Goal: Navigation & Orientation: Find specific page/section

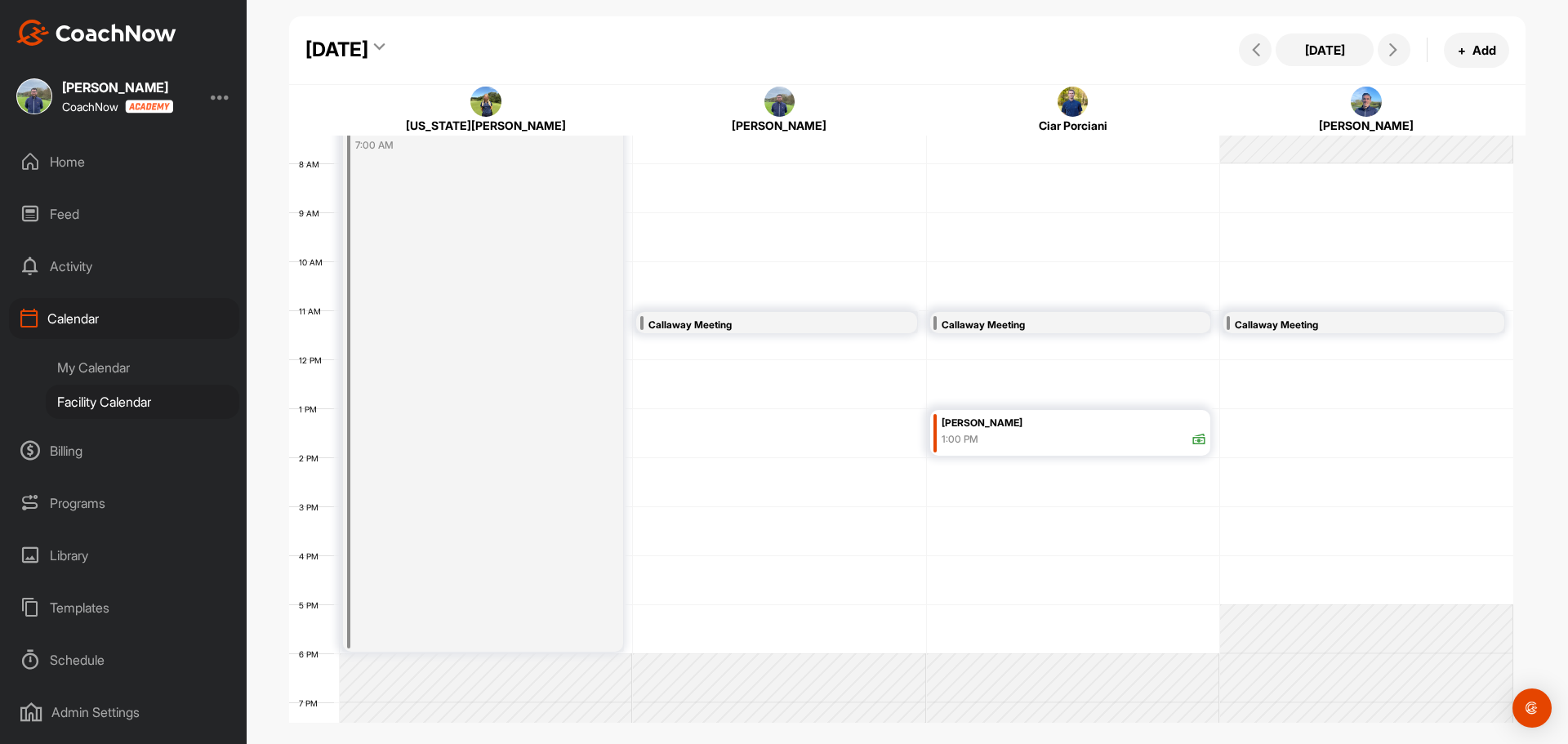
scroll to position [283, 0]
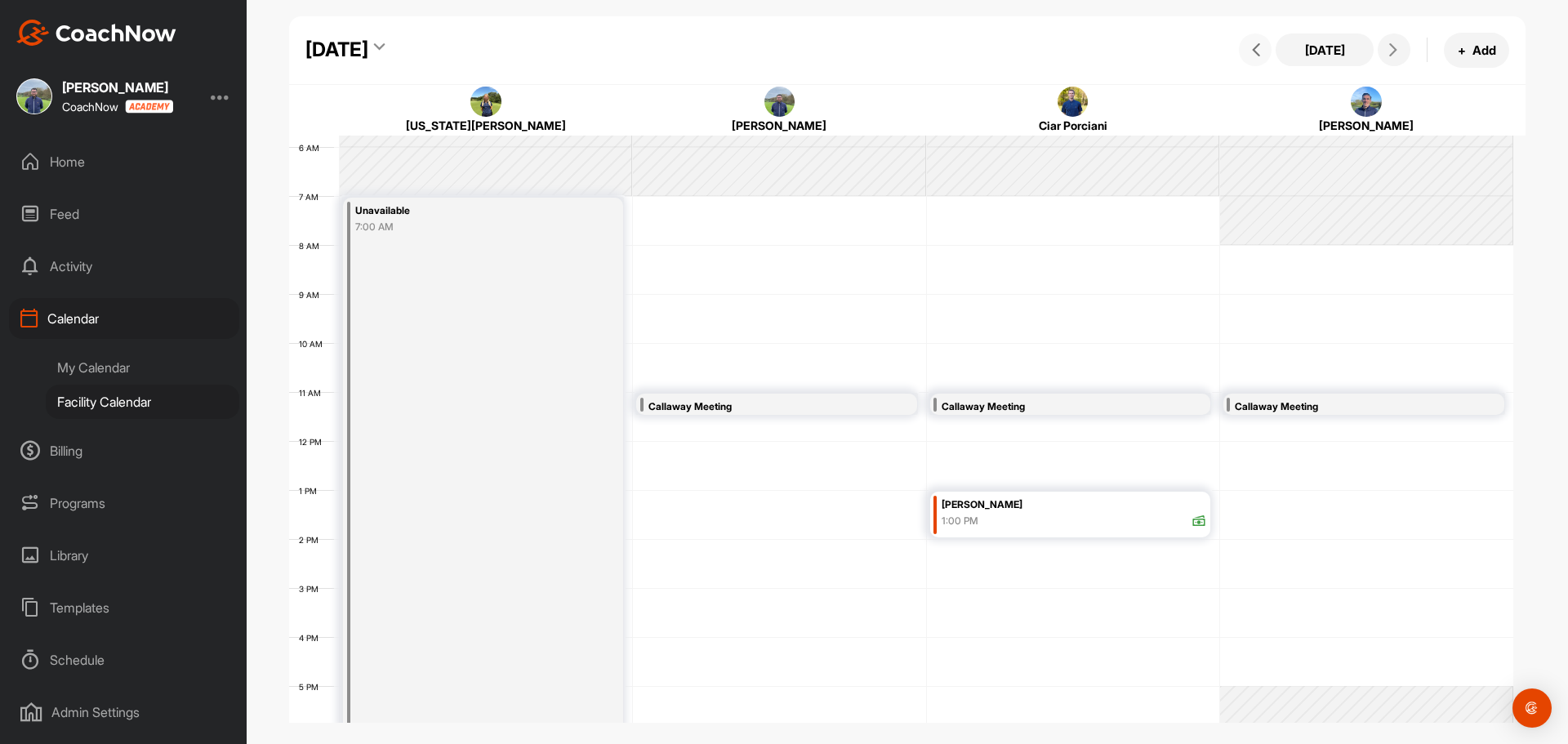
click at [1259, 47] on icon at bounding box center [1256, 50] width 13 height 13
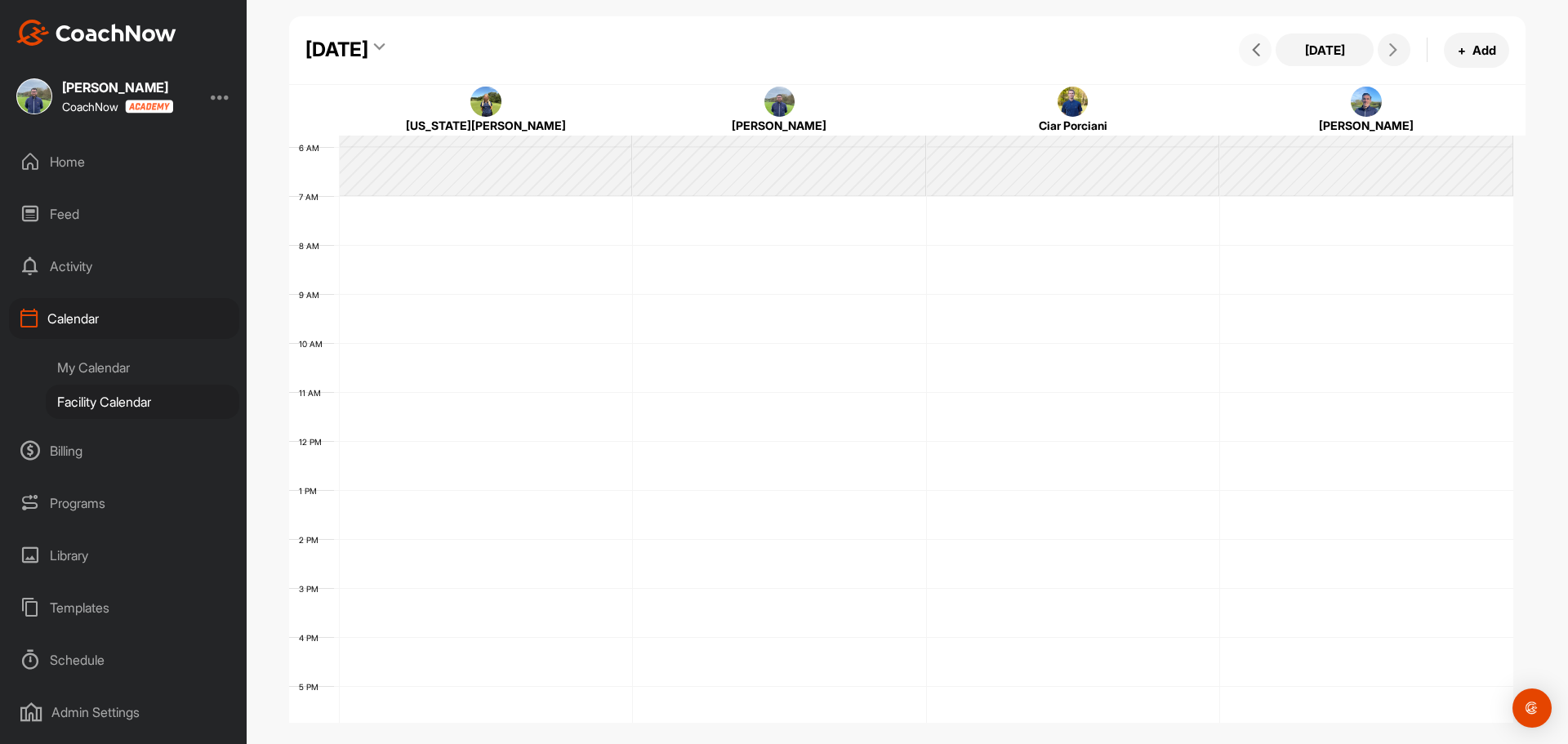
click at [1259, 47] on icon at bounding box center [1256, 50] width 13 height 13
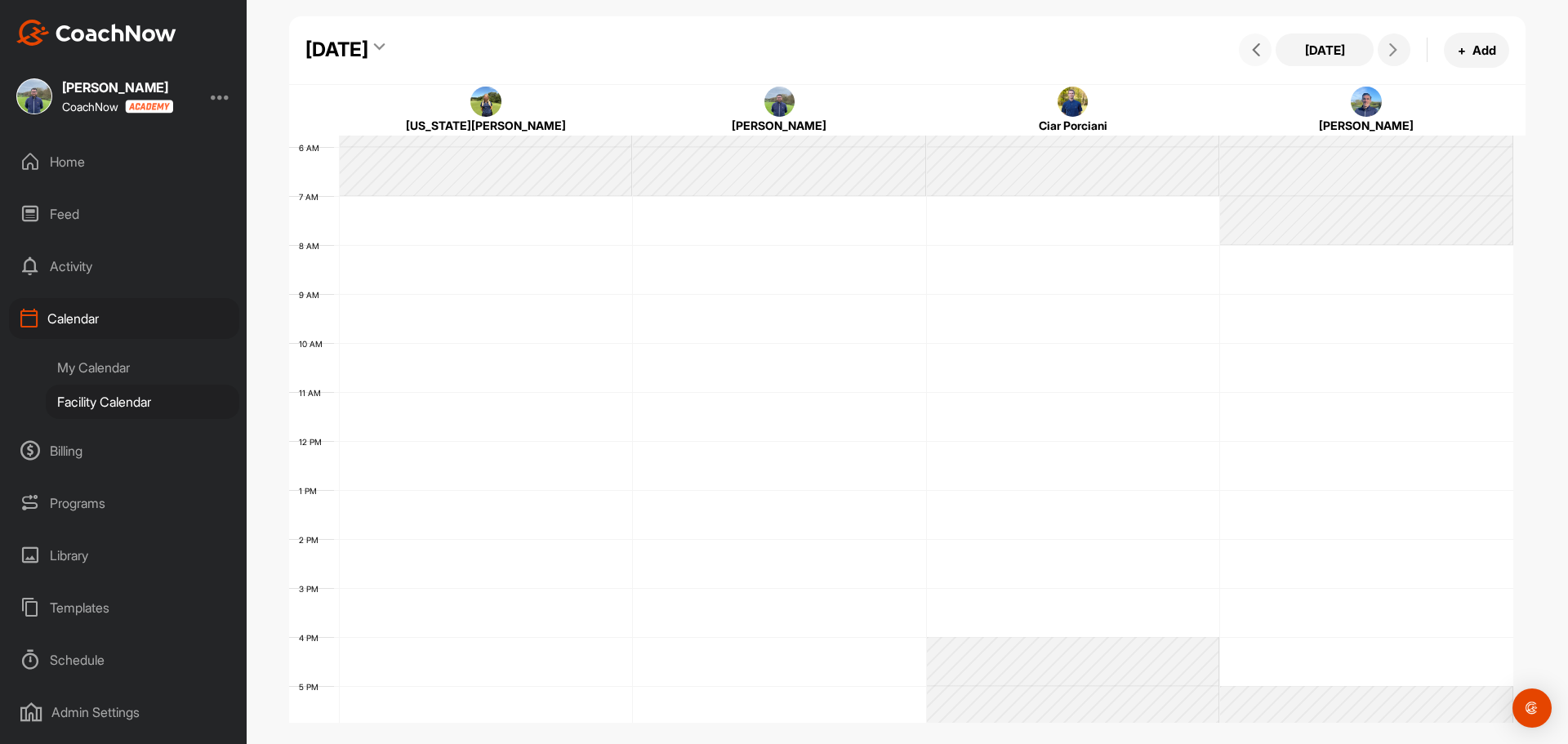
click at [1259, 49] on icon at bounding box center [1256, 50] width 13 height 13
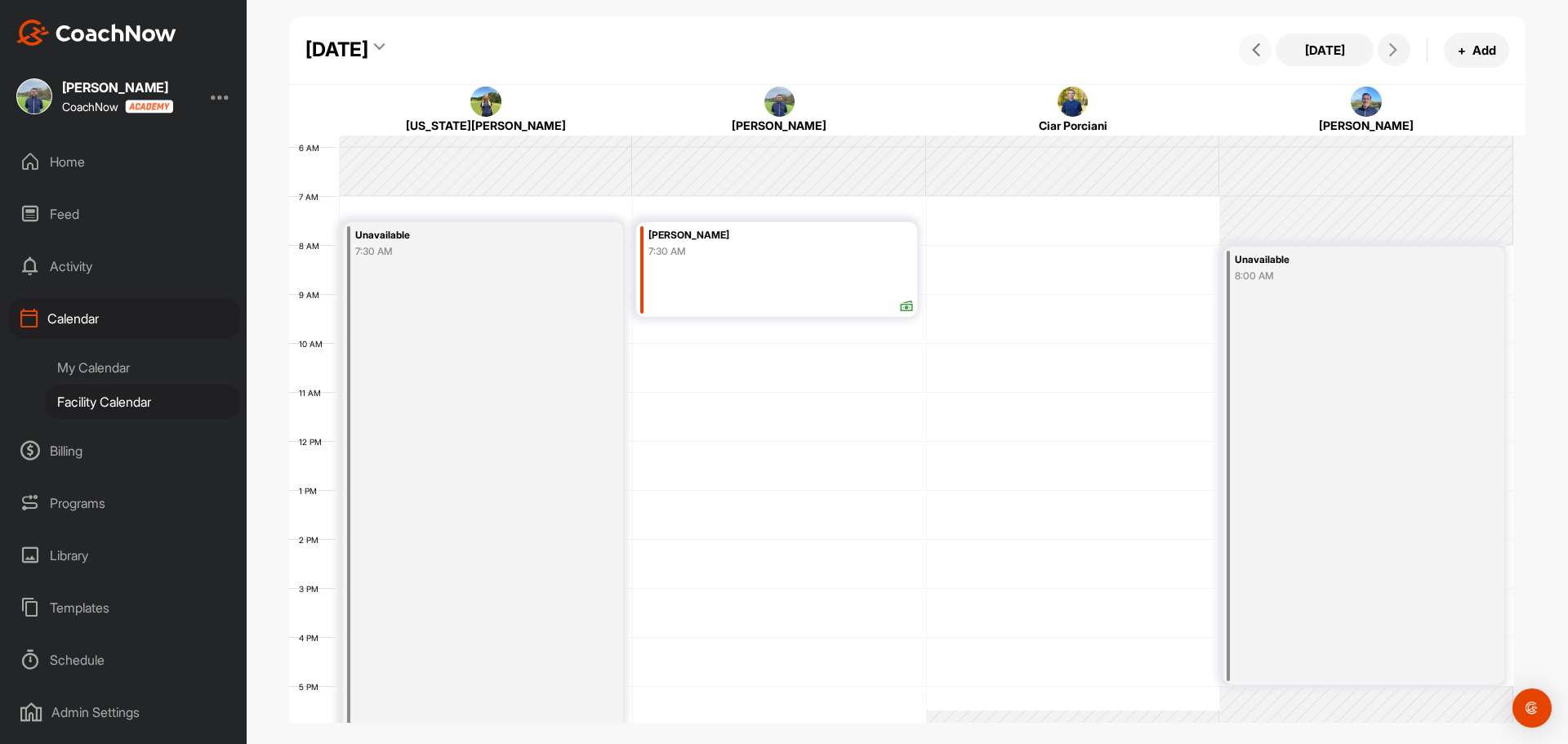
click at [1259, 52] on icon at bounding box center [1256, 50] width 13 height 13
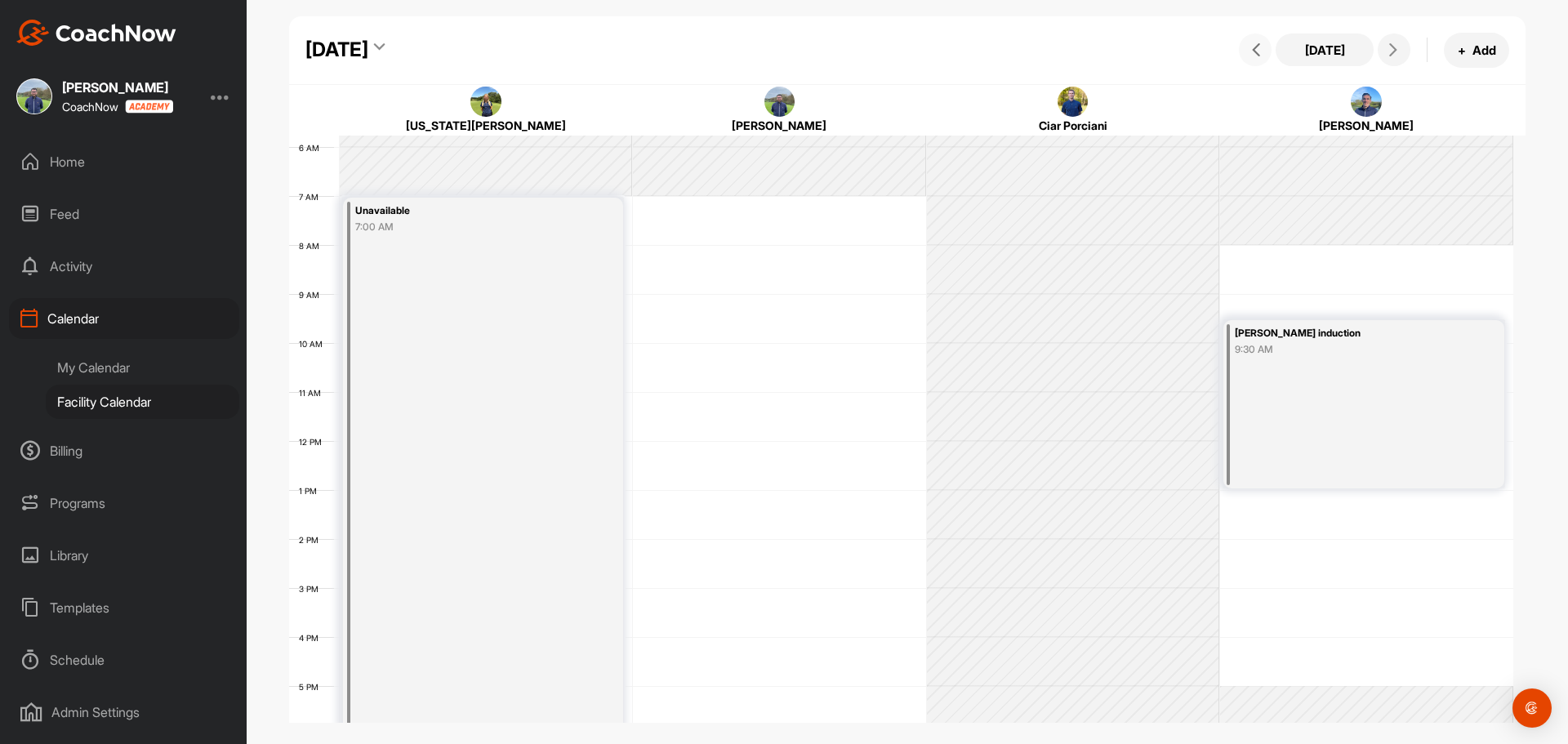
click at [1258, 55] on icon at bounding box center [1256, 50] width 13 height 13
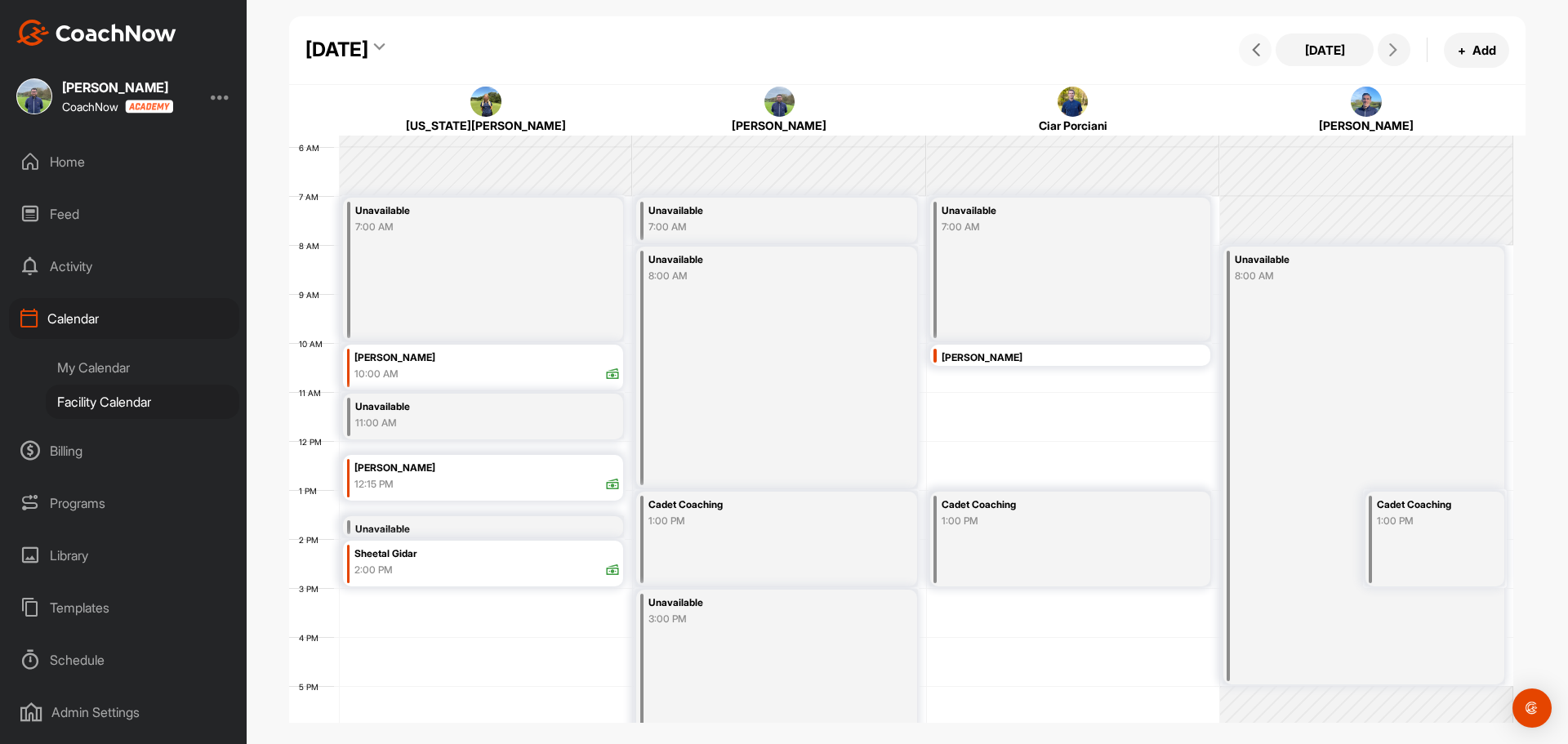
click at [1258, 55] on icon at bounding box center [1256, 50] width 13 height 13
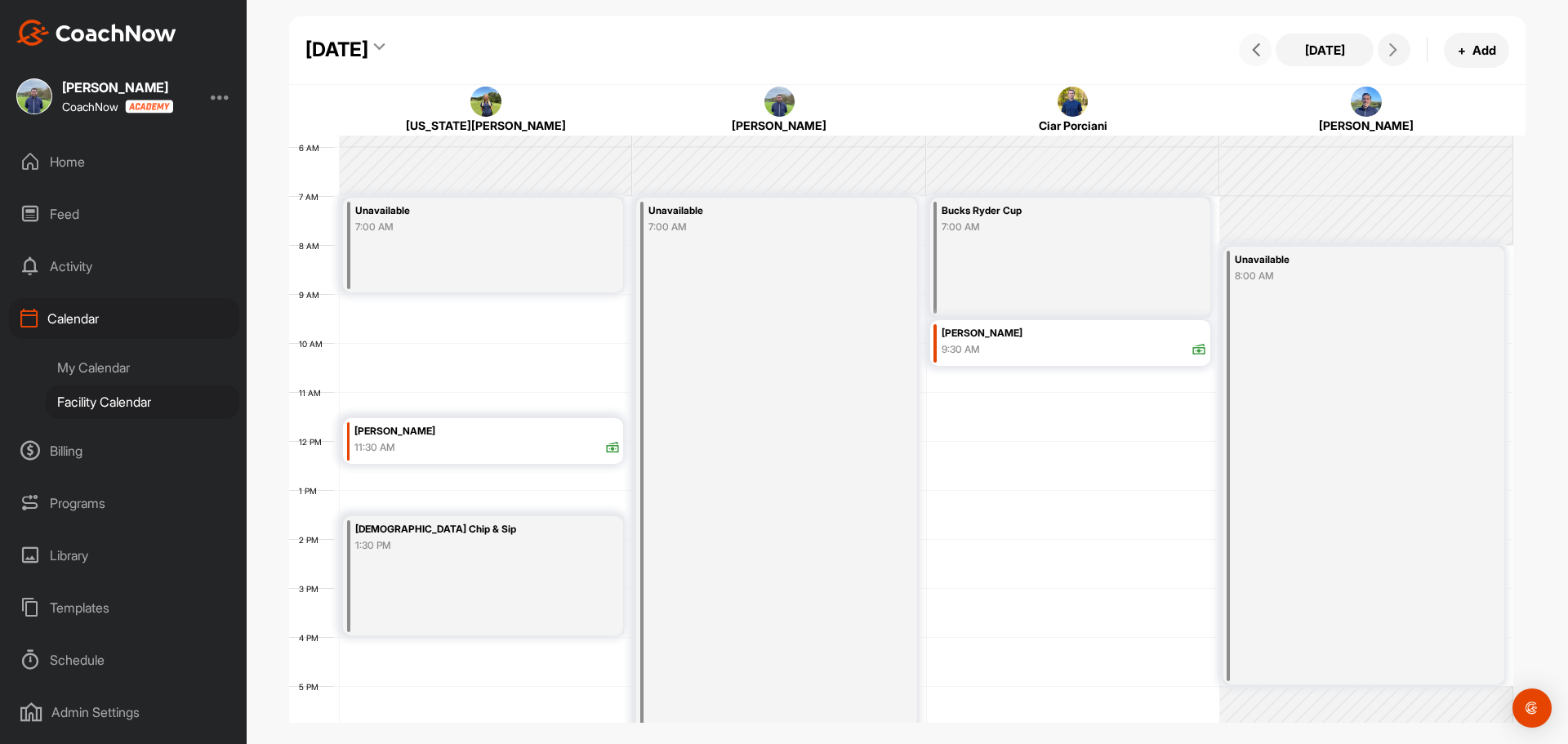
click at [1258, 55] on icon at bounding box center [1256, 50] width 13 height 13
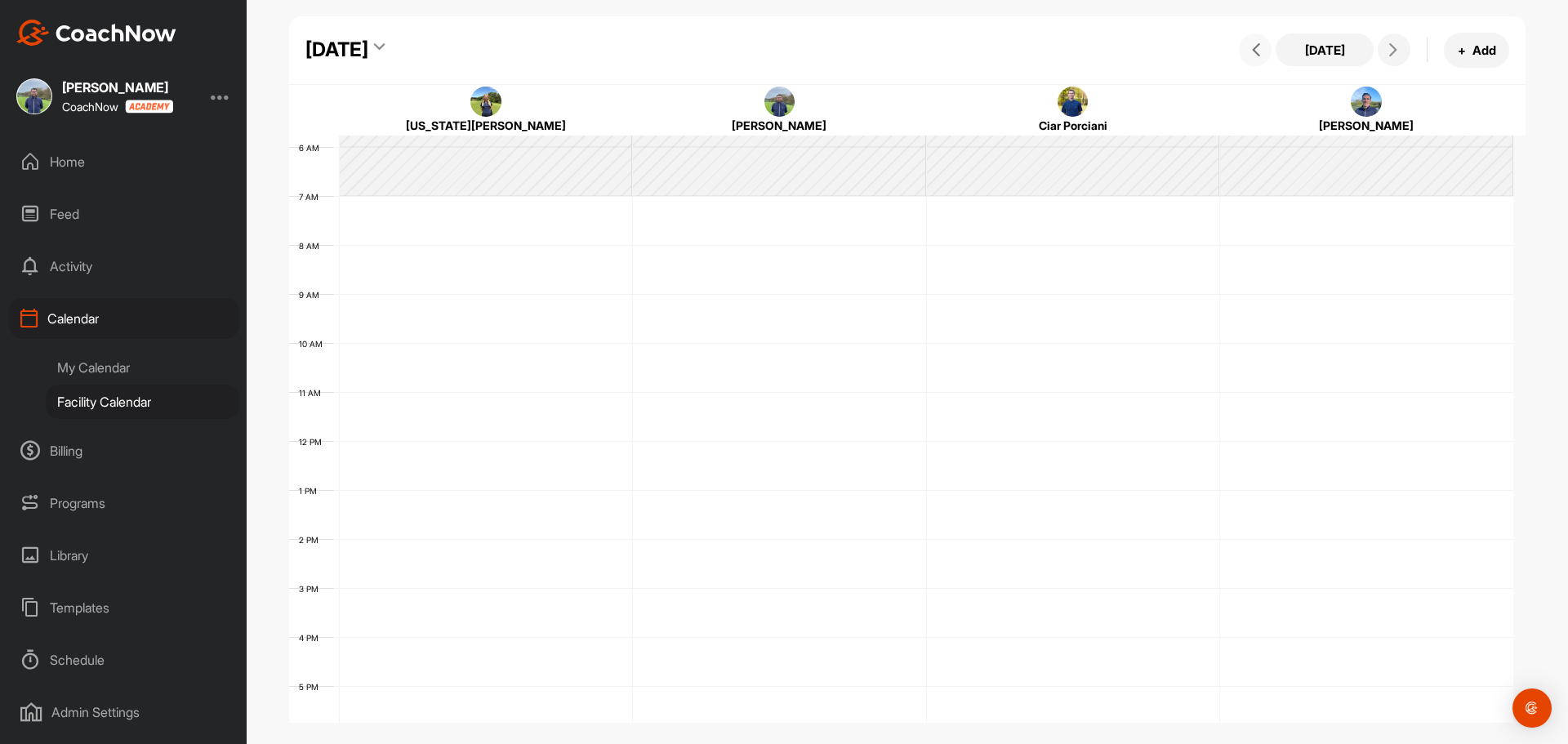
click at [1258, 55] on icon at bounding box center [1256, 50] width 13 height 13
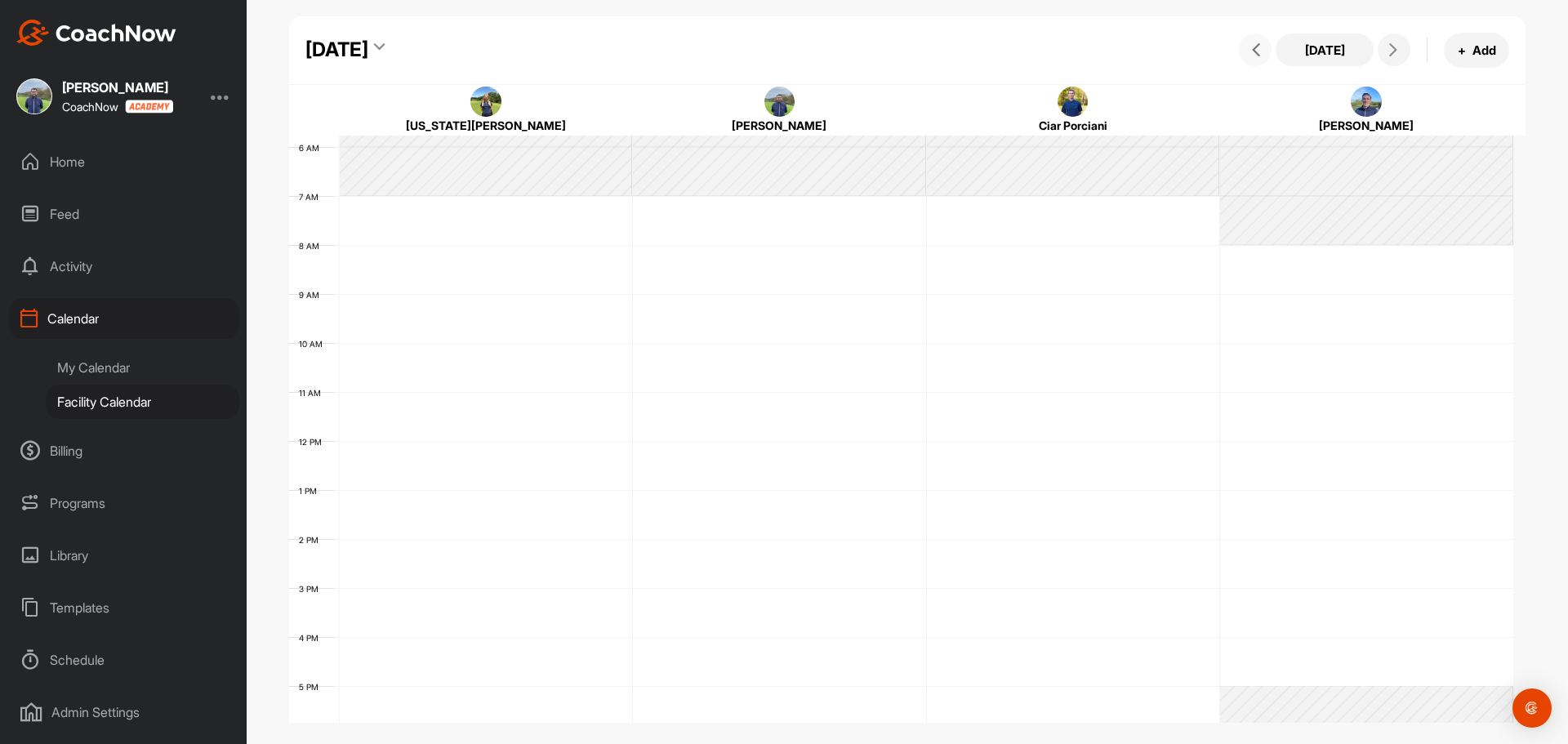
click at [1261, 46] on icon at bounding box center [1256, 50] width 13 height 13
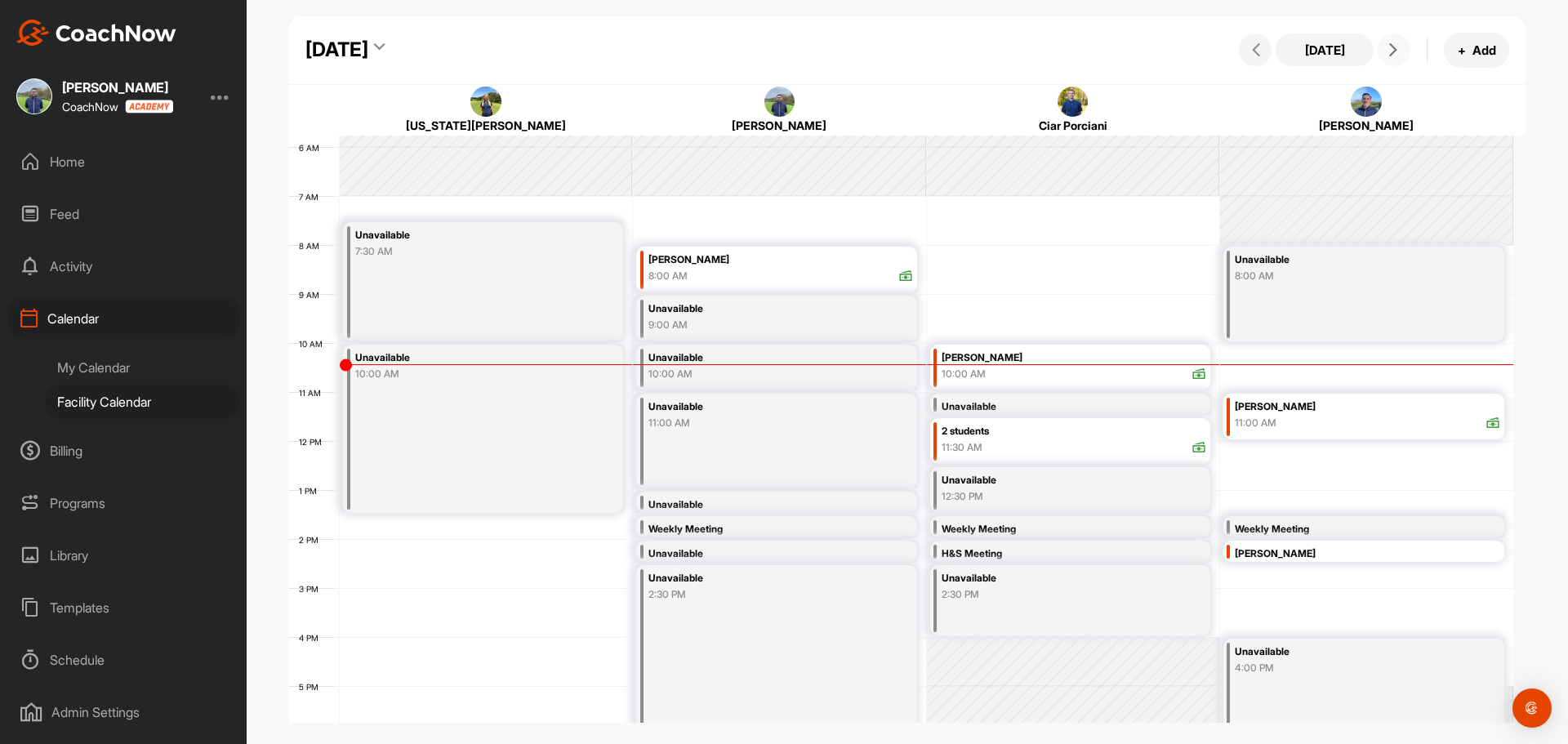
click at [1401, 47] on span at bounding box center [1393, 50] width 19 height 13
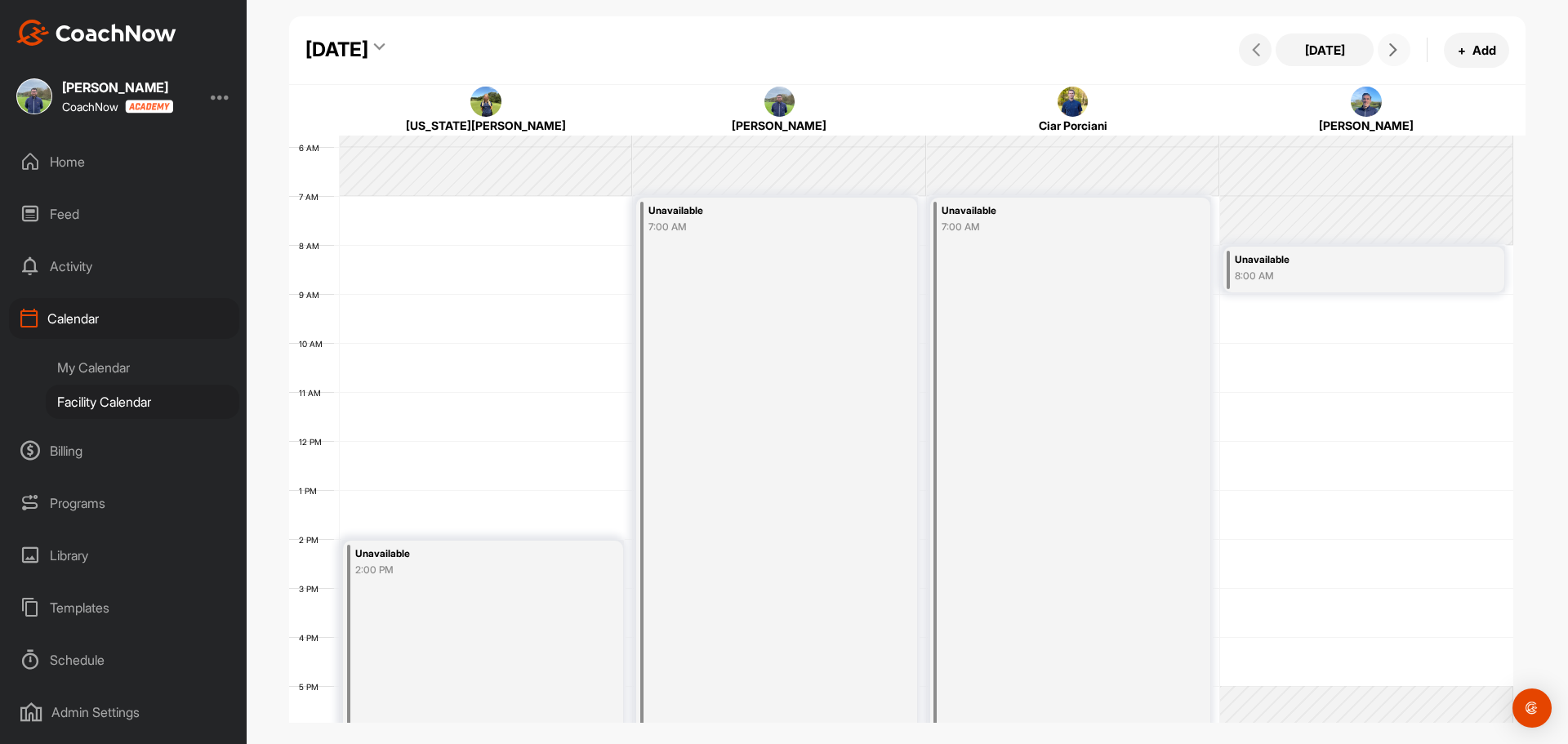
click at [1401, 47] on span at bounding box center [1393, 50] width 19 height 13
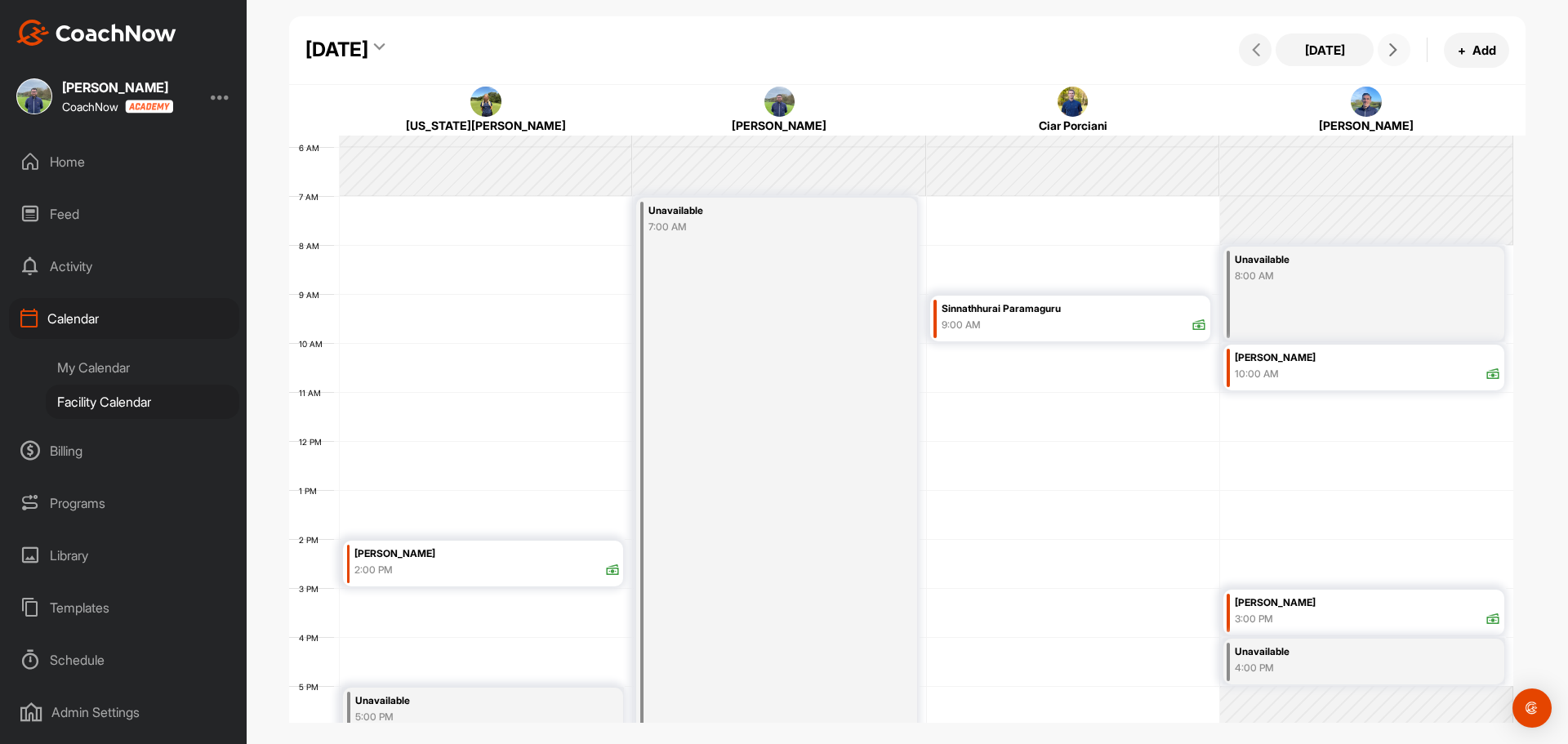
click at [1401, 47] on span at bounding box center [1393, 50] width 19 height 13
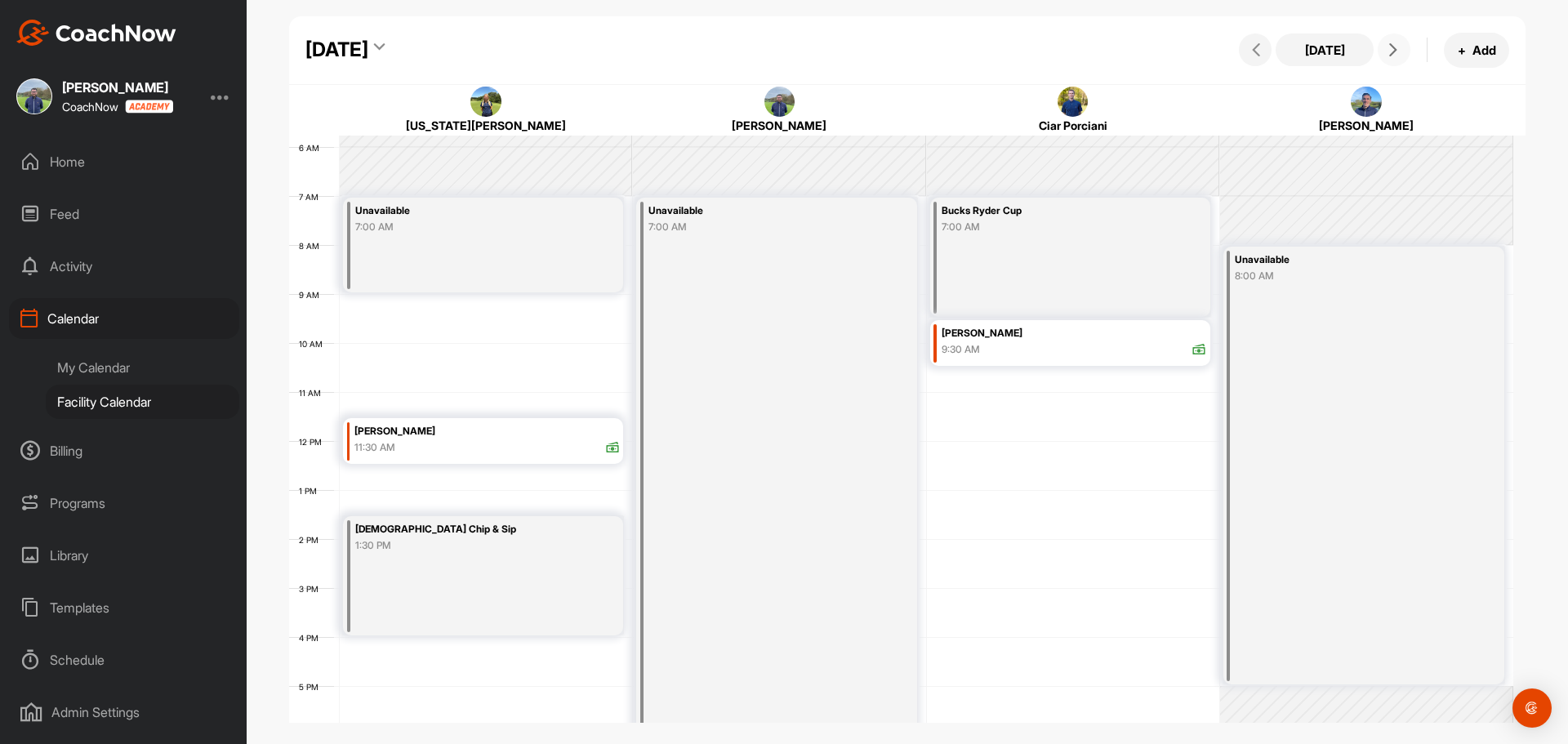
click at [1401, 47] on span at bounding box center [1393, 50] width 19 height 13
